Goal: Check status: Check status

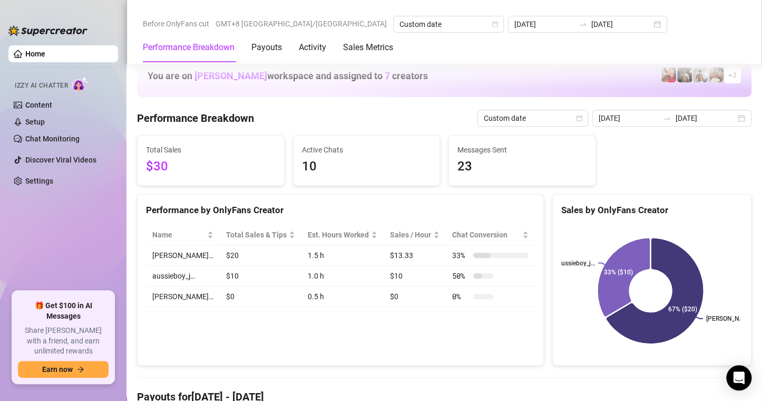
scroll to position [1474, 0]
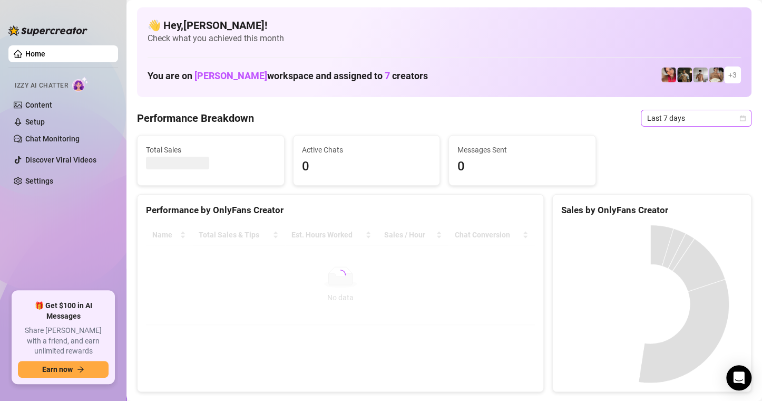
click at [738, 120] on div "Last 7 days" at bounding box center [696, 118] width 111 height 17
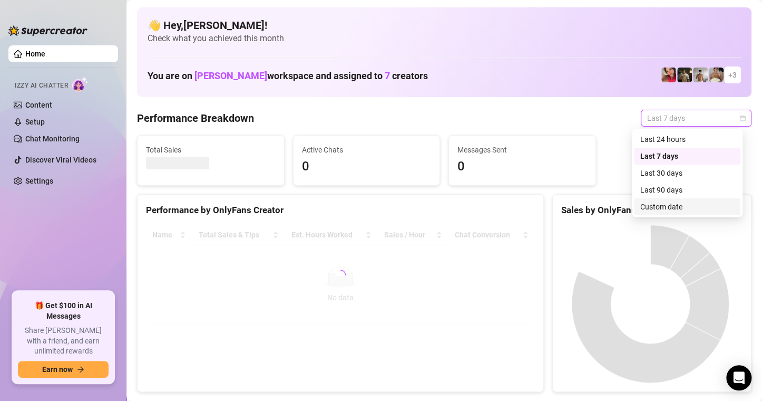
click at [664, 214] on div "Custom date" at bounding box center [687, 206] width 107 height 17
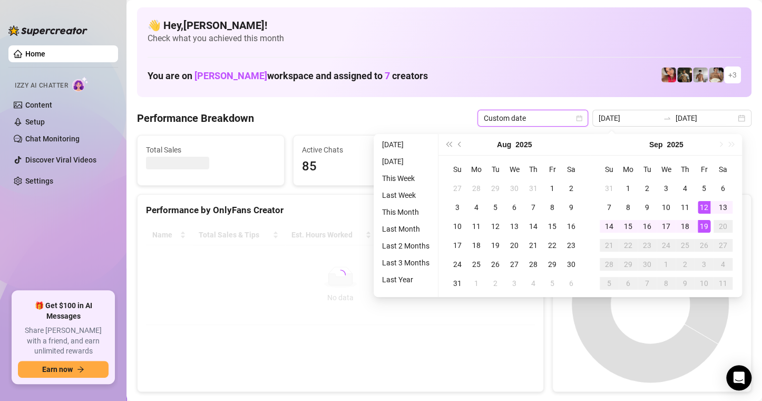
type input "[DATE]"
click at [706, 226] on div "19" at bounding box center [704, 226] width 13 height 13
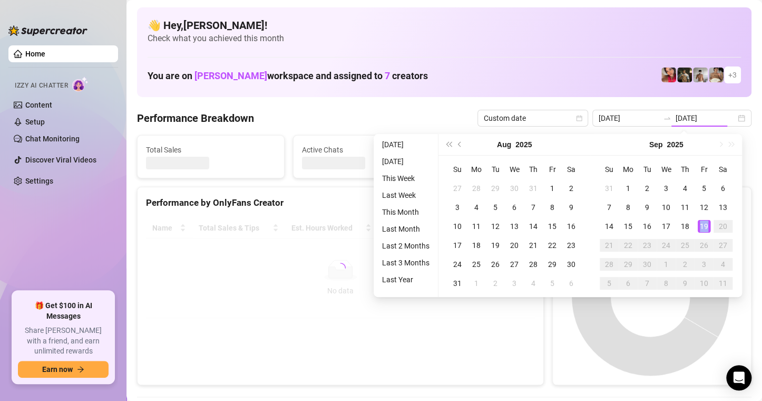
type input "[DATE]"
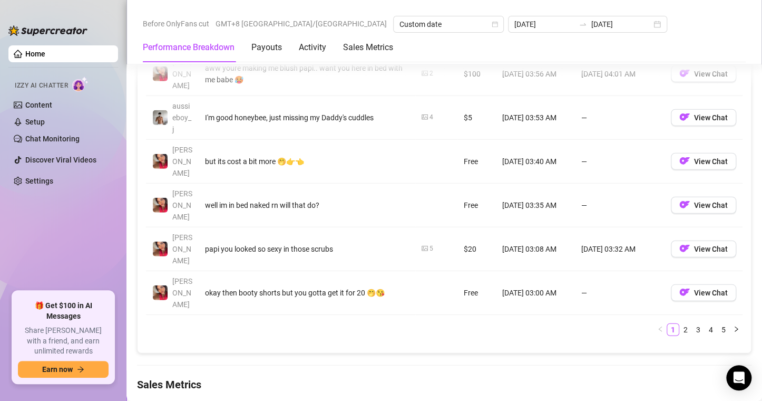
scroll to position [1448, 0]
